Goal: Find specific page/section: Find specific page/section

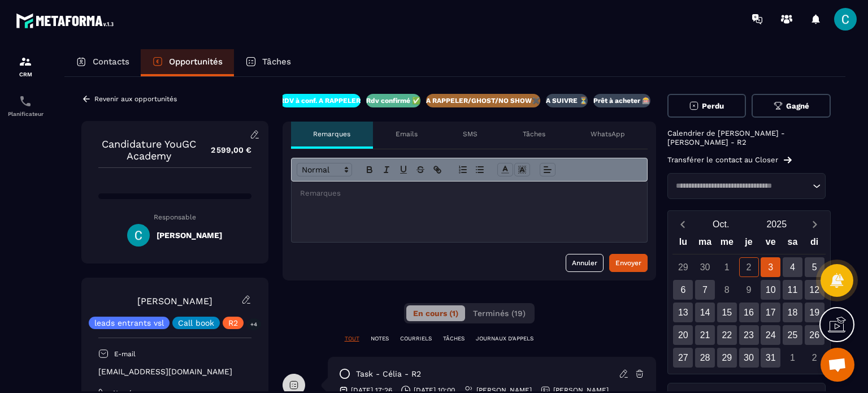
click at [106, 63] on p "Contacts" at bounding box center [111, 62] width 37 height 10
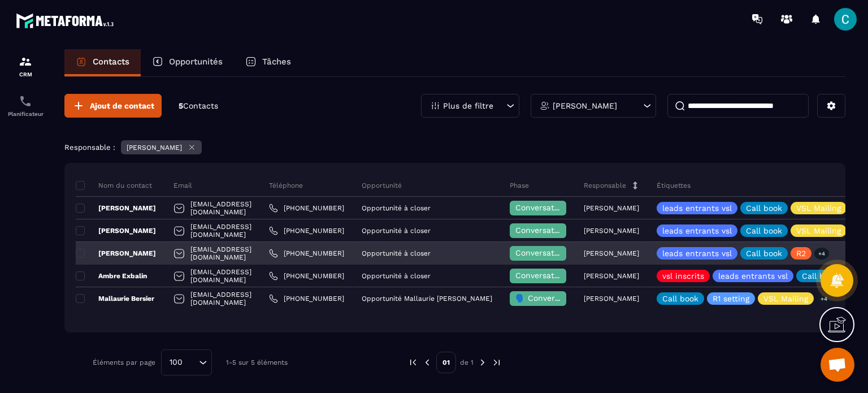
click at [550, 257] on div "Conversation en cours" at bounding box center [538, 253] width 57 height 15
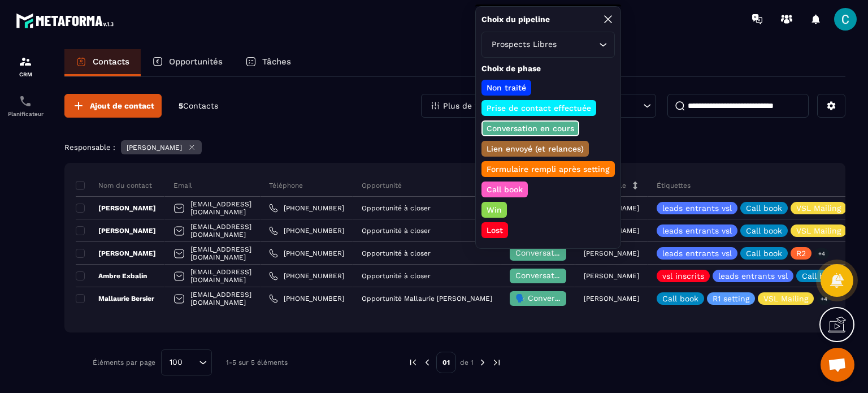
click at [504, 187] on p "Call book" at bounding box center [505, 189] width 40 height 11
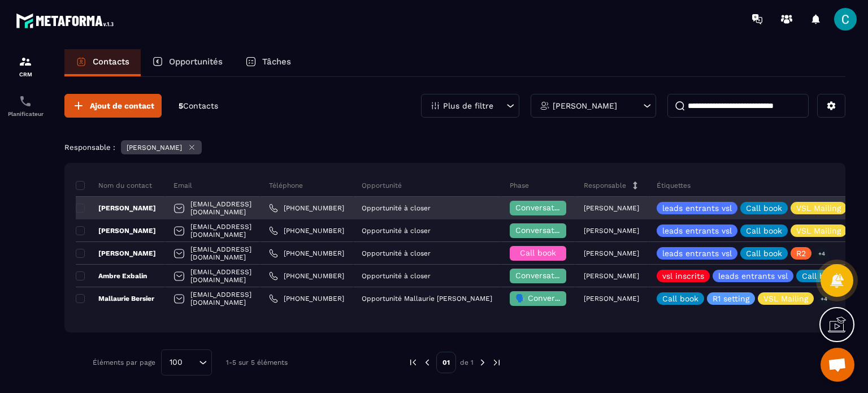
scroll to position [1, 0]
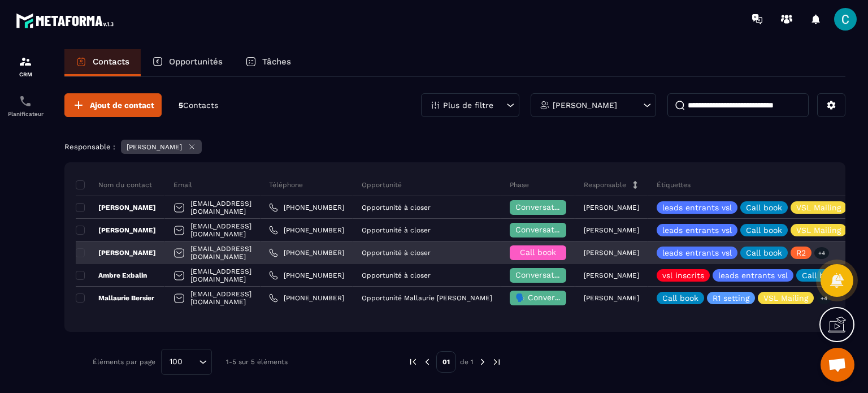
click at [554, 249] on span "Call book" at bounding box center [538, 252] width 36 height 9
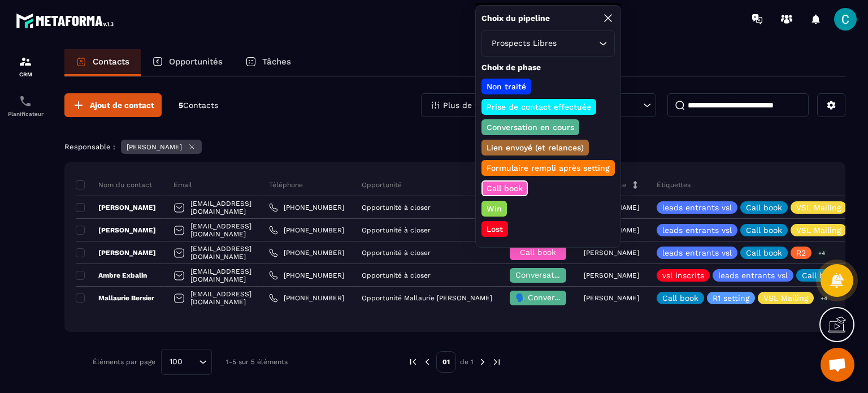
click at [508, 128] on p "Conversation en cours" at bounding box center [530, 127] width 91 height 11
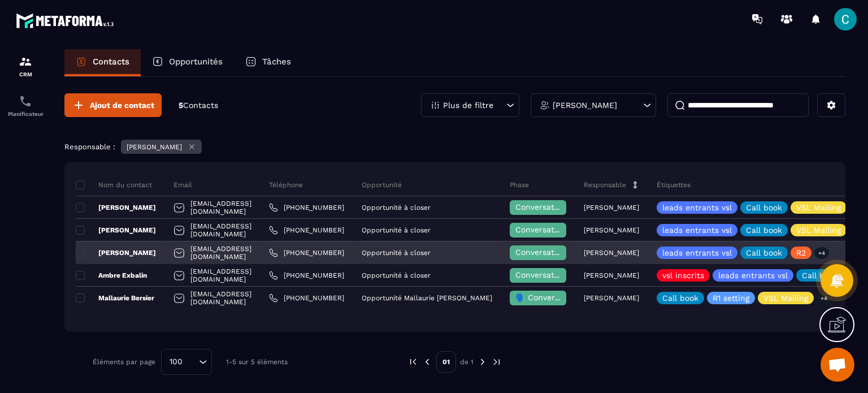
click at [122, 253] on p "[PERSON_NAME]" at bounding box center [116, 252] width 80 height 9
